Goal: Transaction & Acquisition: Purchase product/service

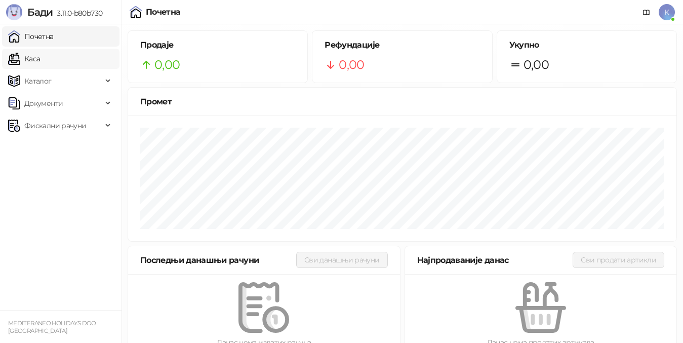
click at [40, 61] on link "Каса" at bounding box center [24, 59] width 32 height 20
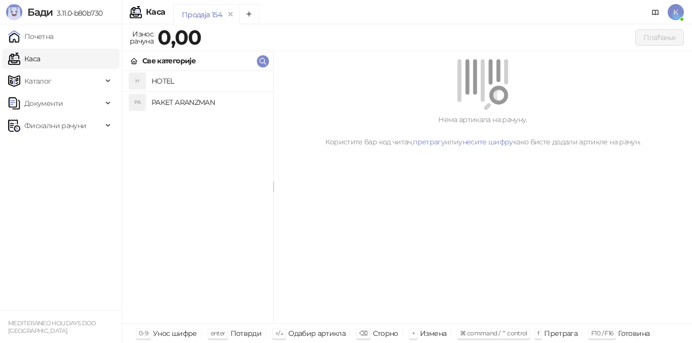
click at [192, 101] on h4 "PAKET ARANZMAN" at bounding box center [207, 102] width 113 height 16
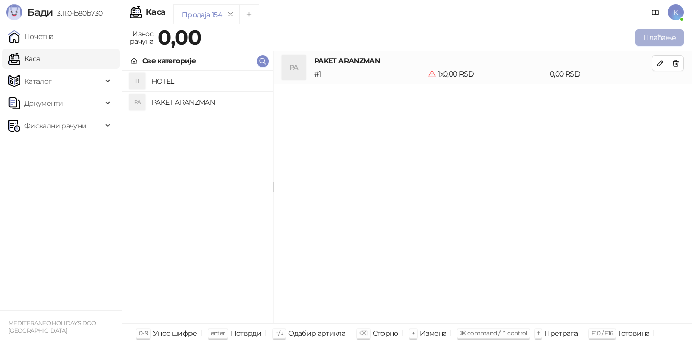
click at [653, 31] on button "Плаћање" at bounding box center [659, 37] width 49 height 16
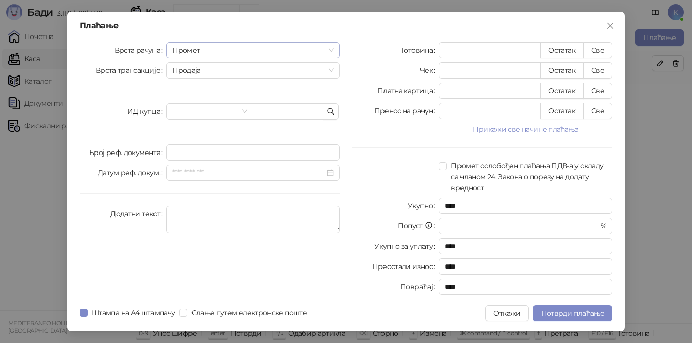
click at [185, 53] on span "Промет" at bounding box center [253, 50] width 162 height 15
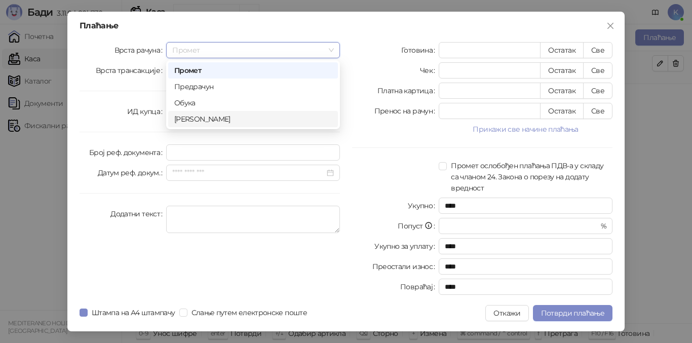
click at [182, 119] on div "[PERSON_NAME]" at bounding box center [253, 118] width 158 height 11
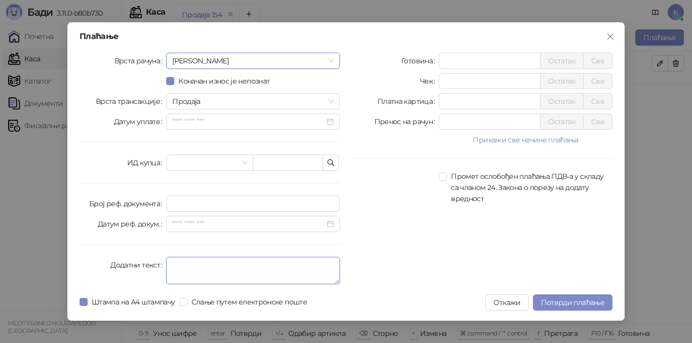
click at [176, 262] on textarea "Додатни текст" at bounding box center [253, 270] width 174 height 27
type textarea "*********"
click at [437, 266] on div "Готовина * Остатак Све Чек * Остатак Све Платна картица * Остатак Све Пренос на…" at bounding box center [482, 171] width 273 height 236
click at [442, 103] on input "*" at bounding box center [489, 101] width 101 height 15
type input "******"
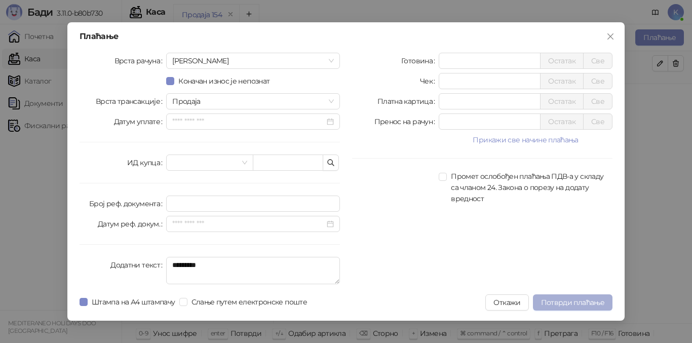
click at [569, 305] on span "Потврди плаћање" at bounding box center [572, 302] width 63 height 9
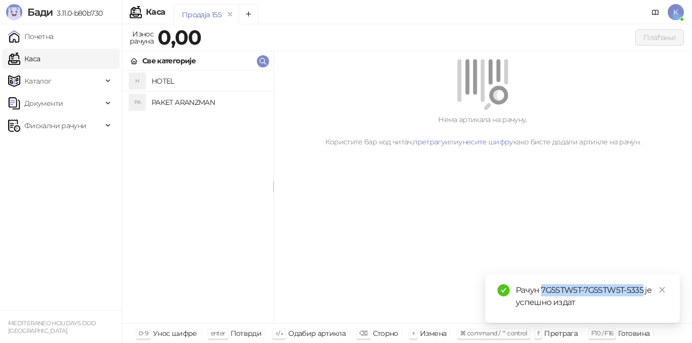
drag, startPoint x: 542, startPoint y: 291, endPoint x: 643, endPoint y: 292, distance: 100.8
click at [643, 292] on div "Рачун 7G5STW5T-7G5STW5T-5335 је успешно издат" at bounding box center [592, 296] width 152 height 24
copy div "7G5STW5T-7G5STW5T-5335"
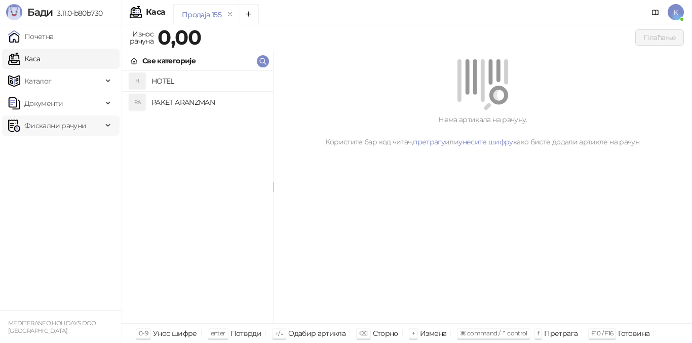
click at [64, 122] on span "Фискални рачуни" at bounding box center [55, 125] width 62 height 20
click at [58, 146] on link "Издати рачуни" at bounding box center [46, 148] width 68 height 20
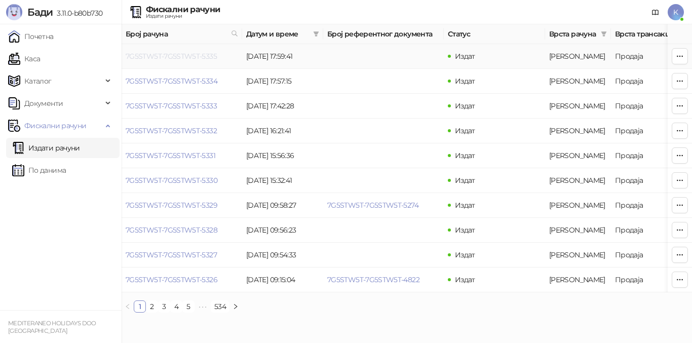
click at [205, 58] on link "7G5STW5T-7G5STW5T-5335" at bounding box center [171, 56] width 91 height 9
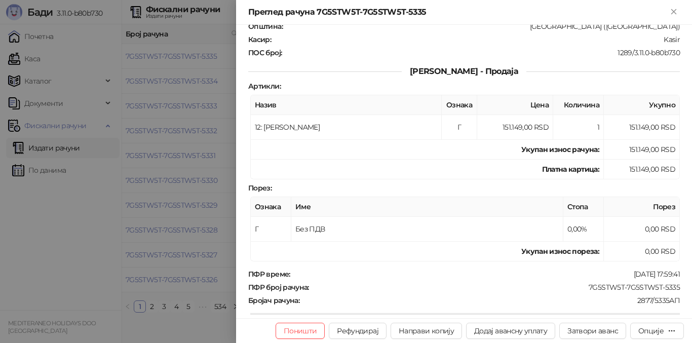
scroll to position [101, 0]
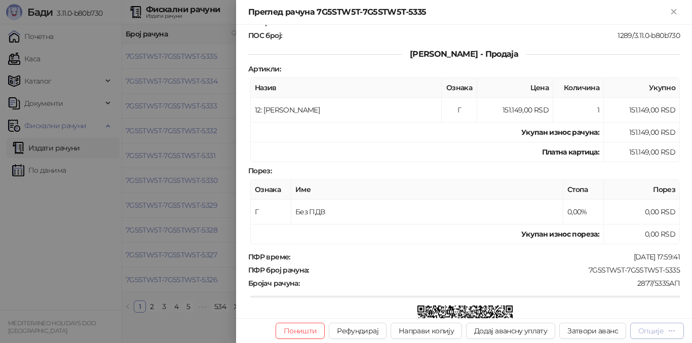
click at [657, 333] on div "Опције" at bounding box center [650, 330] width 25 height 9
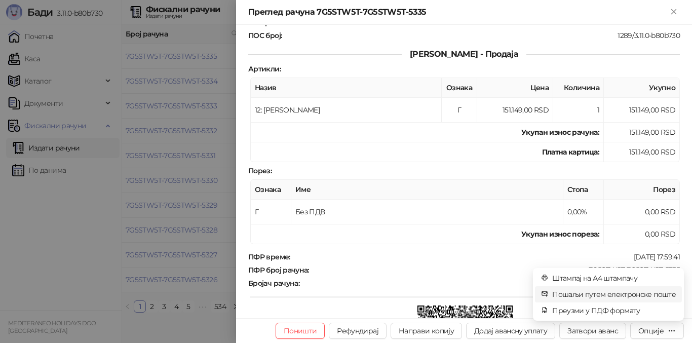
click at [627, 294] on span "Пошаљи путем електронске поште" at bounding box center [614, 294] width 124 height 11
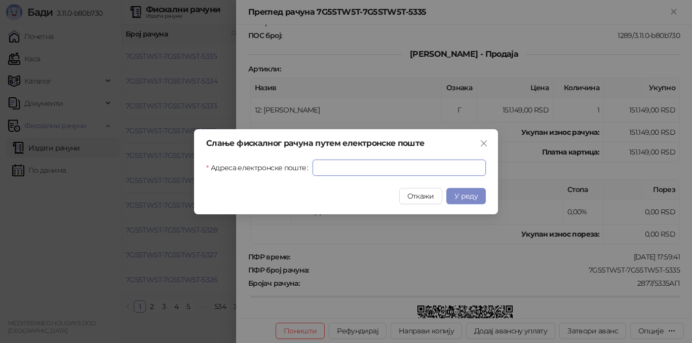
click at [330, 171] on input "Адреса електронске поште" at bounding box center [399, 168] width 173 height 16
paste input "**********"
type input "**********"
click at [465, 197] on span "У реду" at bounding box center [465, 195] width 23 height 9
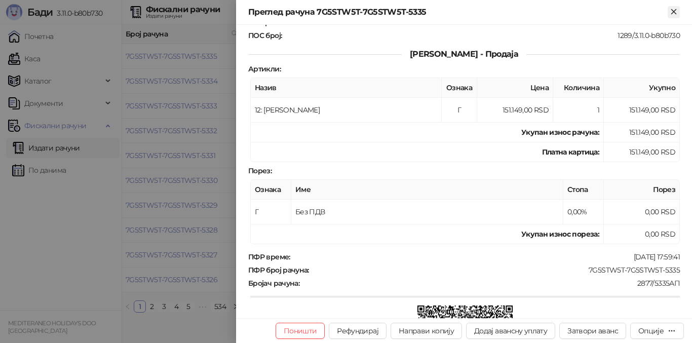
click at [672, 14] on icon "Close" at bounding box center [673, 11] width 9 height 9
